Goal: Task Accomplishment & Management: Use online tool/utility

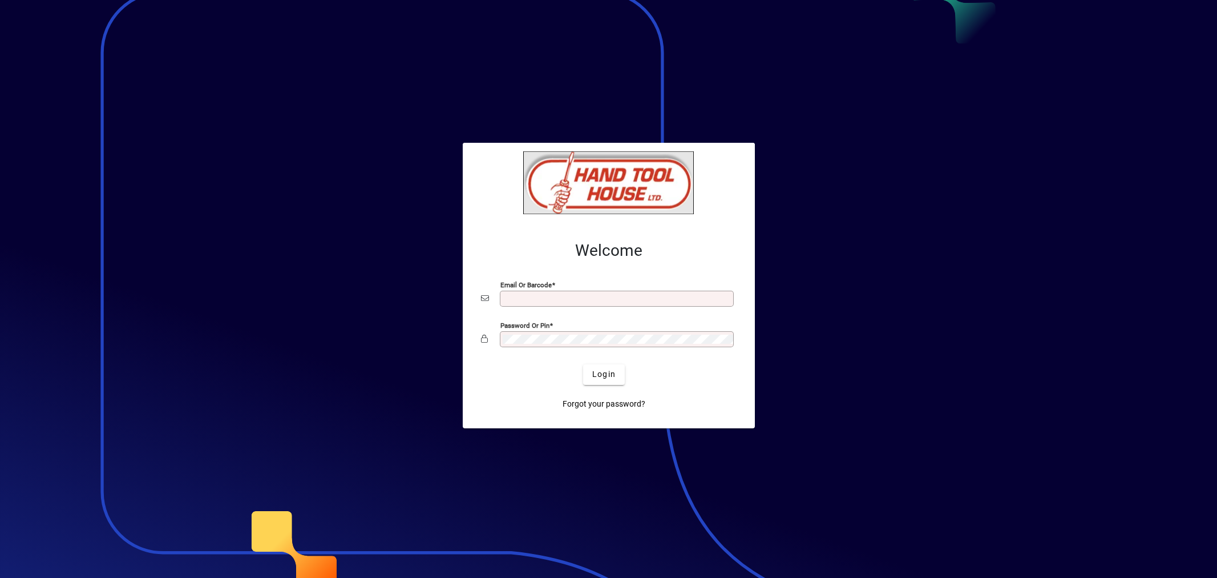
type input "**********"
drag, startPoint x: 0, startPoint y: 0, endPoint x: 611, endPoint y: 378, distance: 718.6
click at [610, 377] on span "Login" at bounding box center [603, 374] width 23 height 12
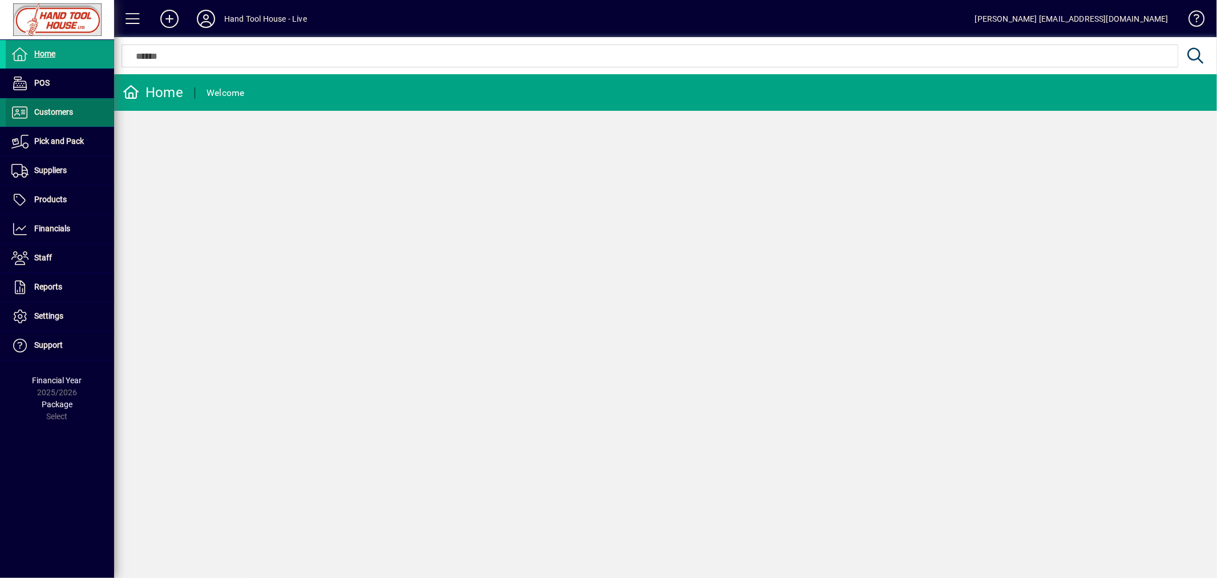
click at [71, 108] on span "Customers" at bounding box center [53, 111] width 39 height 9
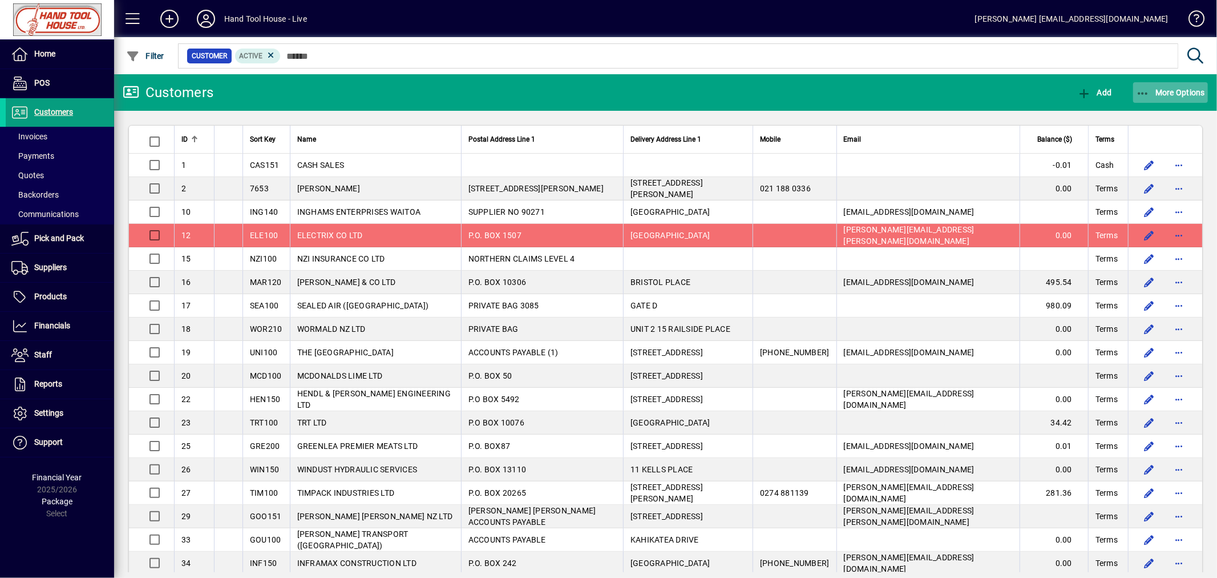
click at [1170, 94] on span "More Options" at bounding box center [1171, 92] width 70 height 9
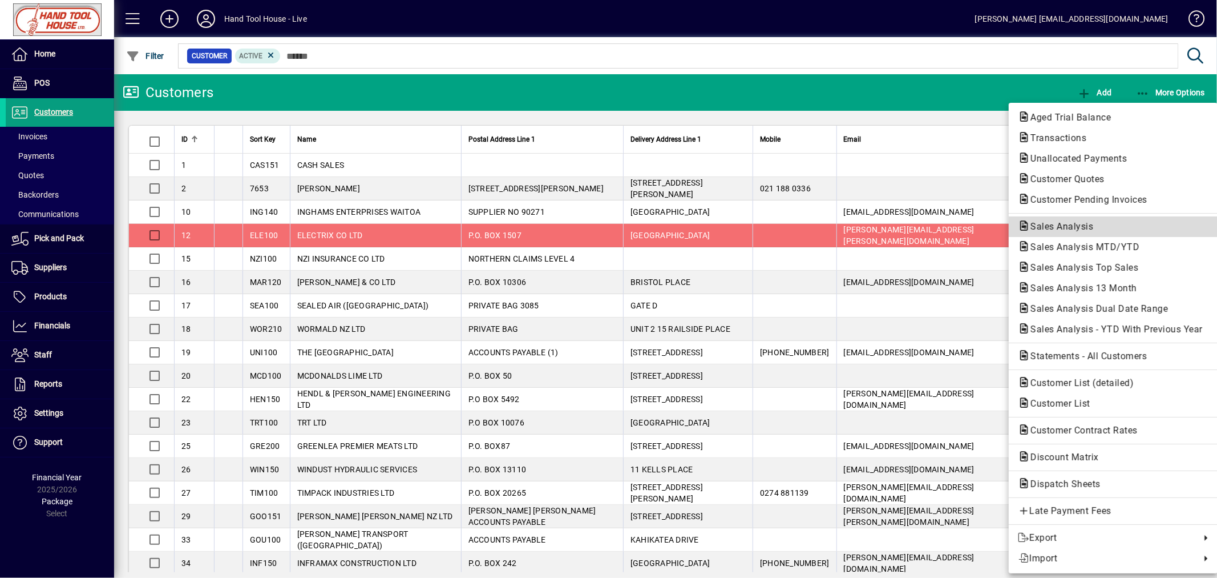
click at [1079, 224] on span "Sales Analysis" at bounding box center [1058, 226] width 81 height 11
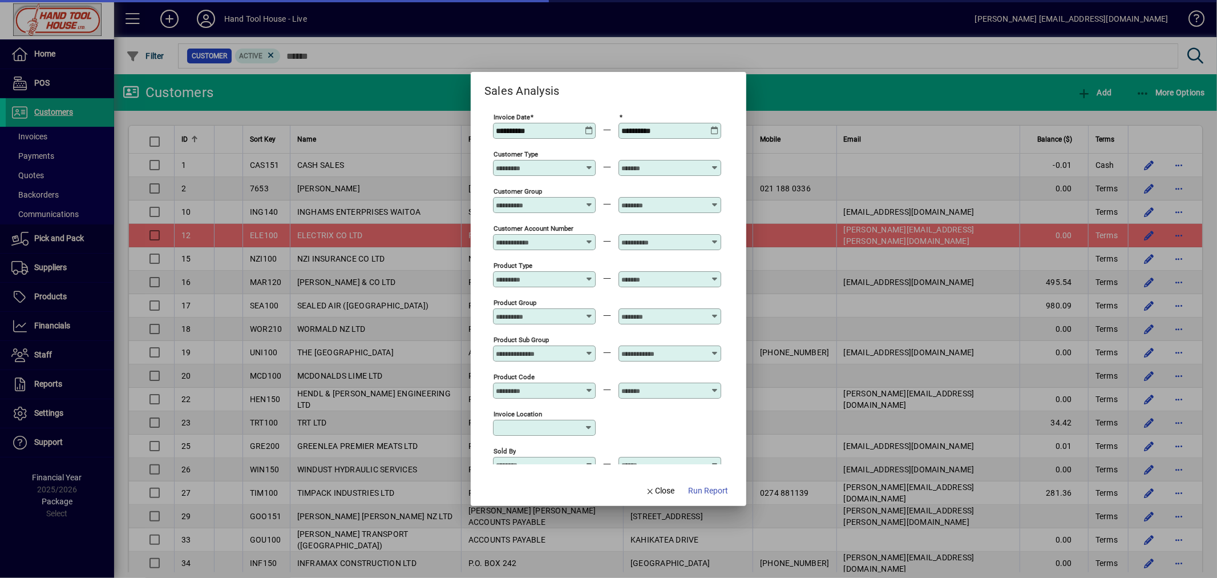
type input "**********"
click at [705, 492] on span "Run Report" at bounding box center [708, 491] width 40 height 12
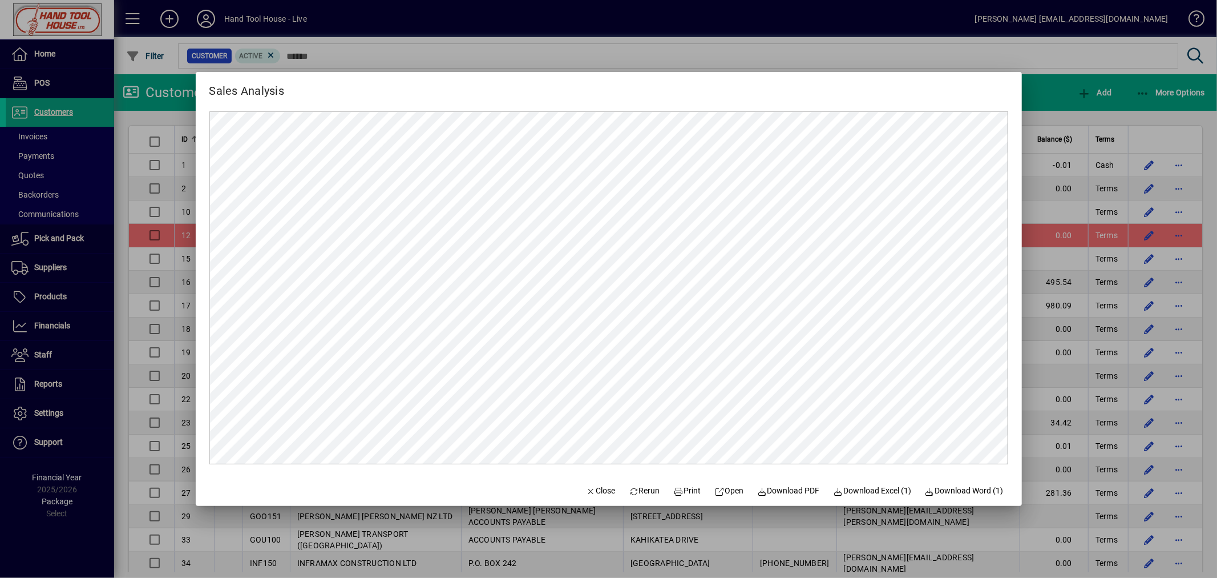
click at [1011, 46] on div at bounding box center [608, 289] width 1217 height 578
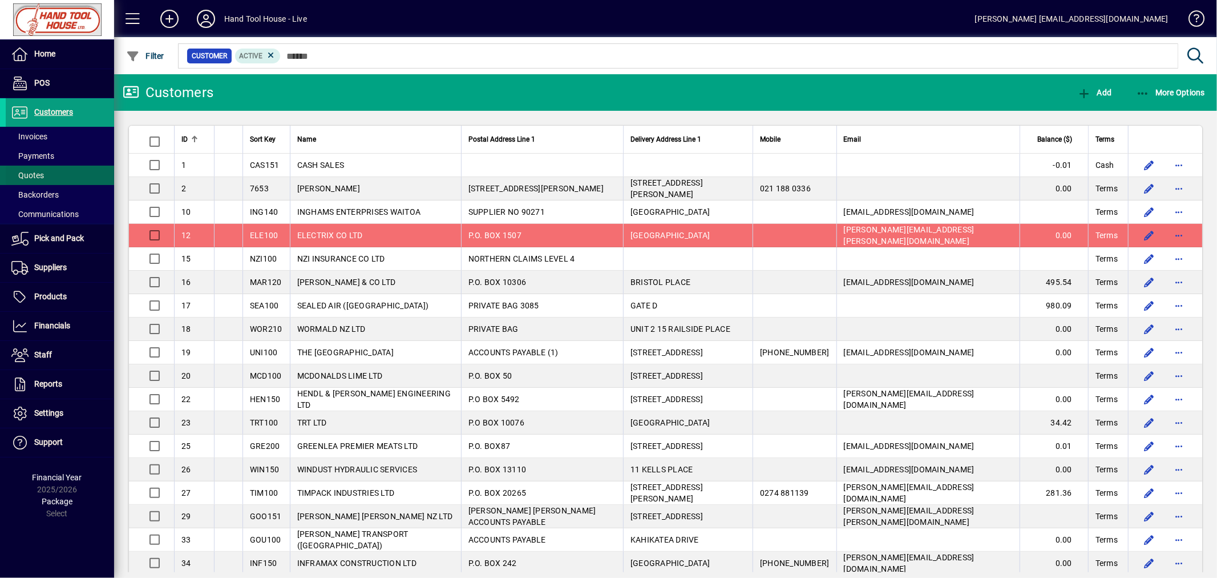
click at [21, 175] on span "Quotes" at bounding box center [27, 175] width 33 height 9
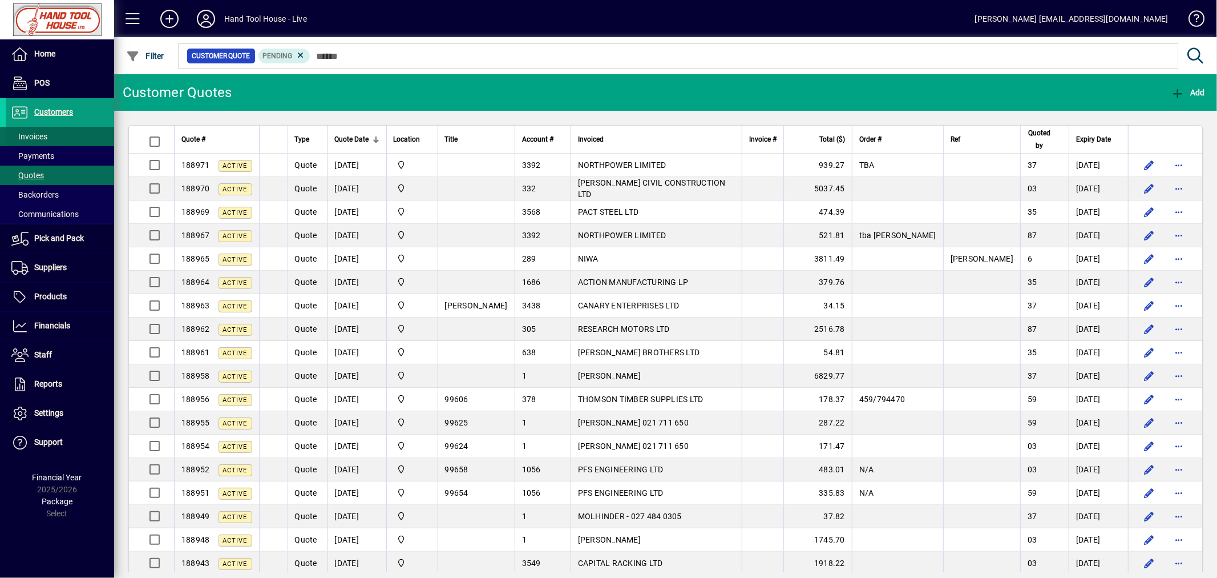
click at [32, 135] on span "Invoices" at bounding box center [29, 136] width 36 height 9
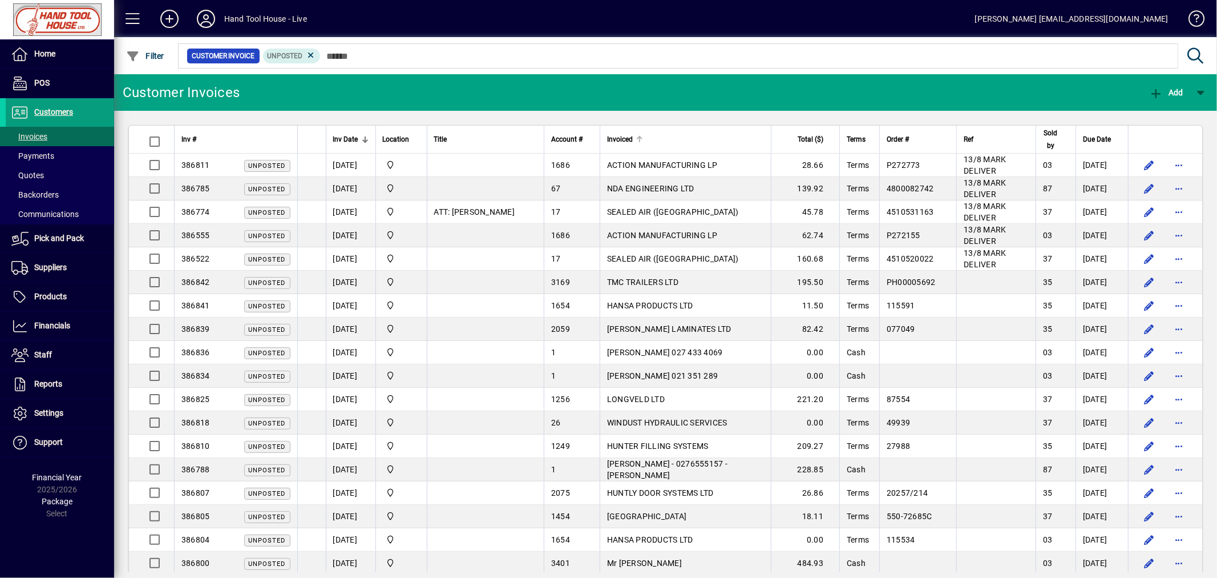
click at [640, 140] on div at bounding box center [639, 139] width 1 height 6
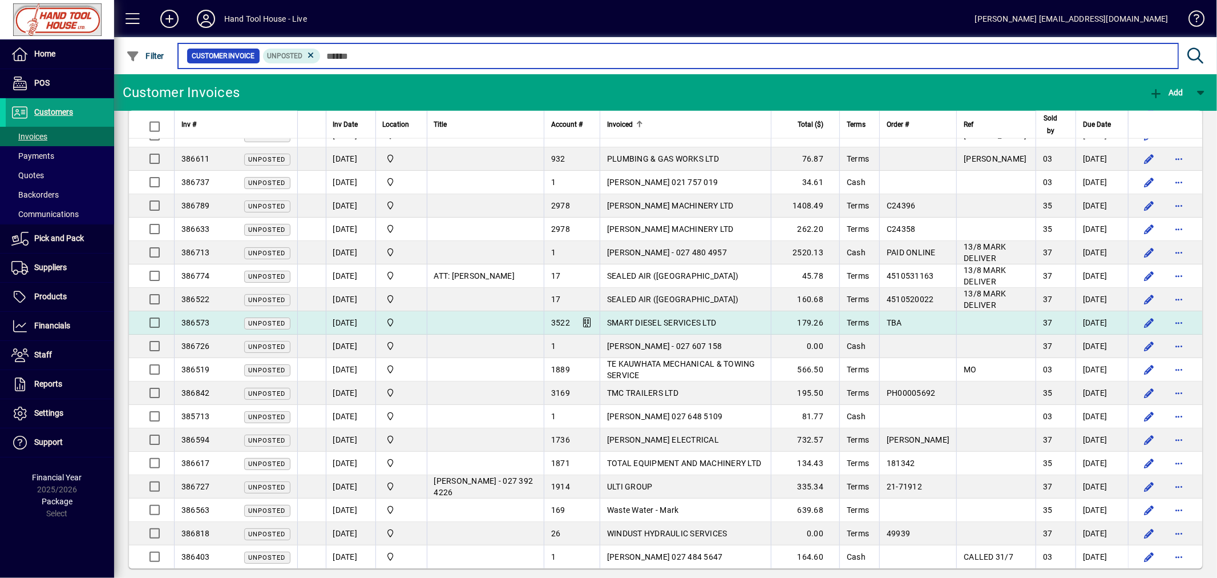
scroll to position [1366, 0]
